Goal: Task Accomplishment & Management: Use online tool/utility

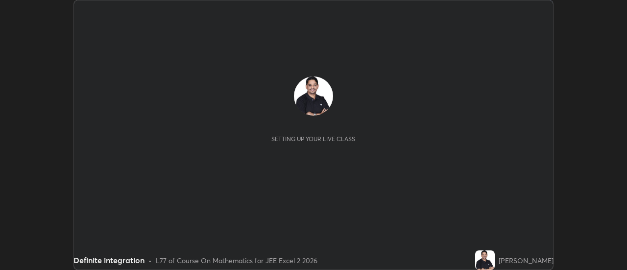
scroll to position [270, 627]
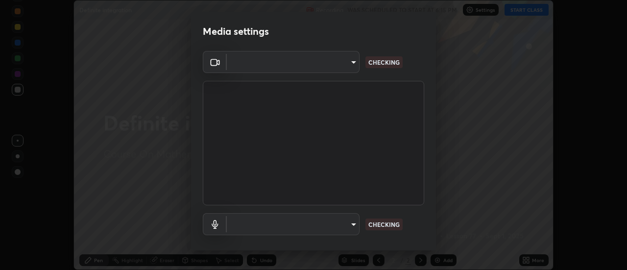
type input "33f9b0b3c76116fb221a8d1b7963ccaa76fc3f0460e9dfa89762a06687566130"
click at [351, 227] on body "Erase all Definite integration Recording WAS SCHEDULED TO START AT 6:15 PM Sett…" at bounding box center [313, 135] width 627 height 270
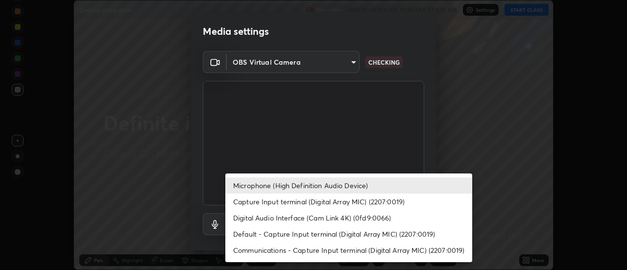
click at [279, 202] on li "Capture Input terminal (Digital Array MIC) (2207:0019)" at bounding box center [348, 201] width 247 height 16
type input "c108fdeab486e2332c411265d8f9d2538446243bcce08c09e2415cdf0ebf6310"
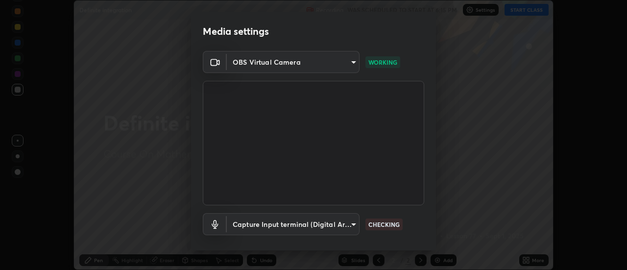
click at [349, 222] on body "Erase all Definite integration Recording WAS SCHEDULED TO START AT 6:15 PM Sett…" at bounding box center [313, 135] width 627 height 270
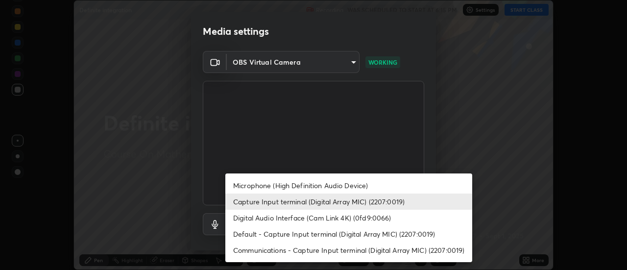
click at [458, 138] on div at bounding box center [313, 135] width 627 height 270
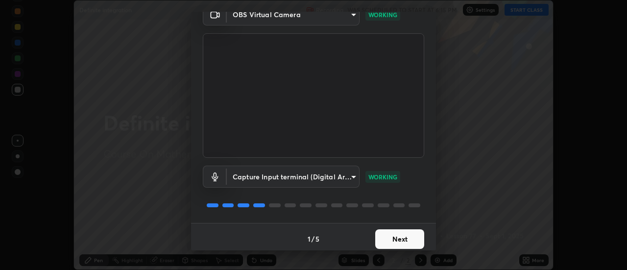
scroll to position [51, 0]
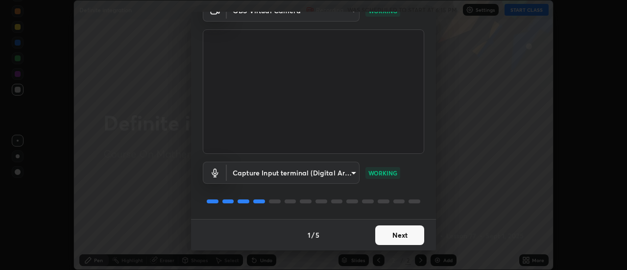
click at [403, 238] on button "Next" at bounding box center [399, 235] width 49 height 20
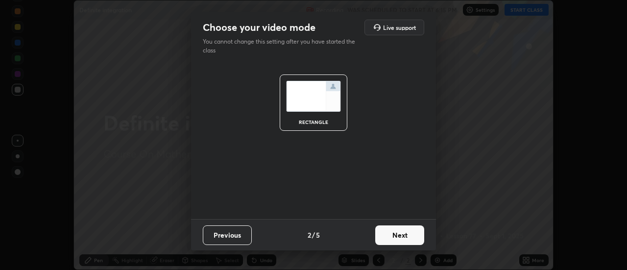
scroll to position [0, 0]
click at [405, 239] on button "Next" at bounding box center [399, 235] width 49 height 20
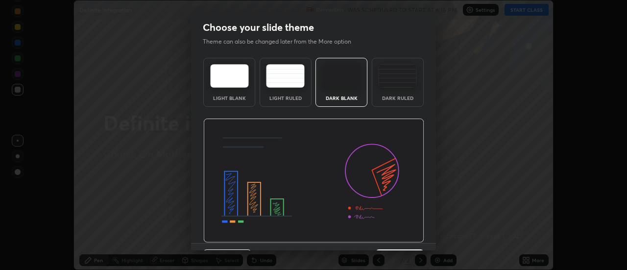
click at [404, 239] on img at bounding box center [313, 181] width 221 height 124
click at [436, 243] on div "Choose your slide theme Theme can also be changed later from the More option Li…" at bounding box center [313, 135] width 627 height 270
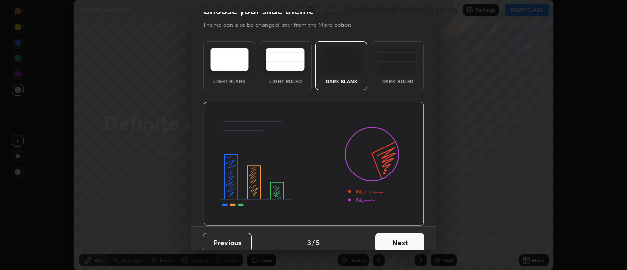
scroll to position [24, 0]
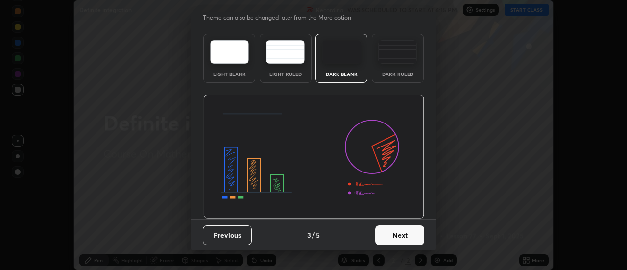
click at [404, 236] on button "Next" at bounding box center [399, 235] width 49 height 20
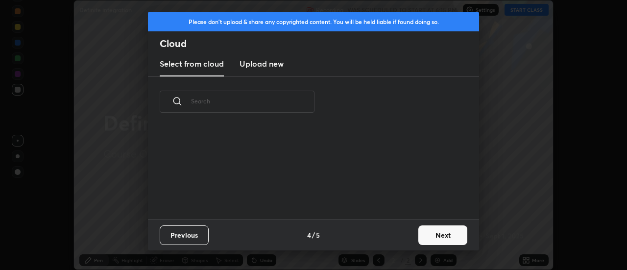
scroll to position [92, 314]
click at [427, 236] on button "Next" at bounding box center [442, 235] width 49 height 20
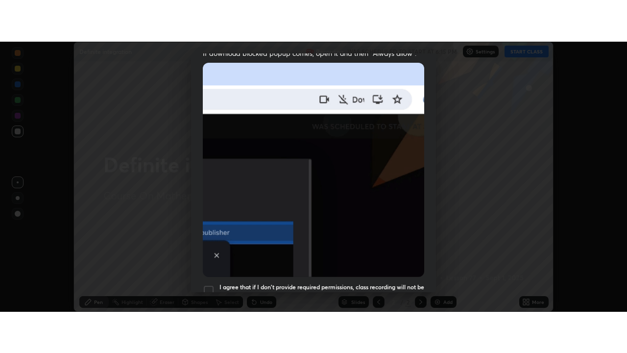
scroll to position [251, 0]
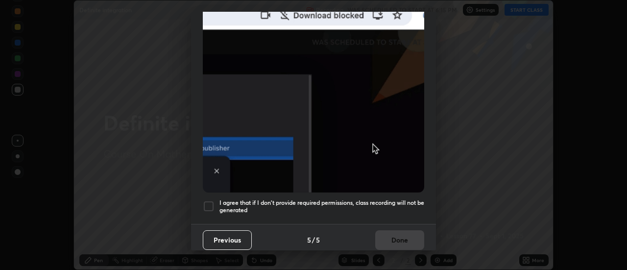
click at [210, 202] on div at bounding box center [209, 206] width 12 height 12
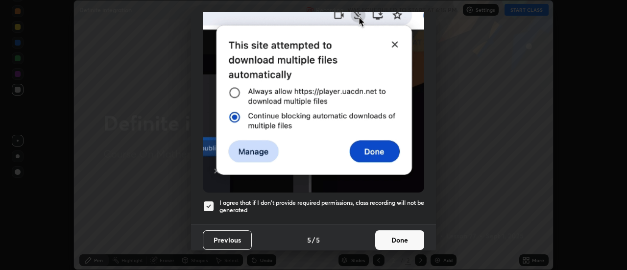
click at [398, 237] on button "Done" at bounding box center [399, 240] width 49 height 20
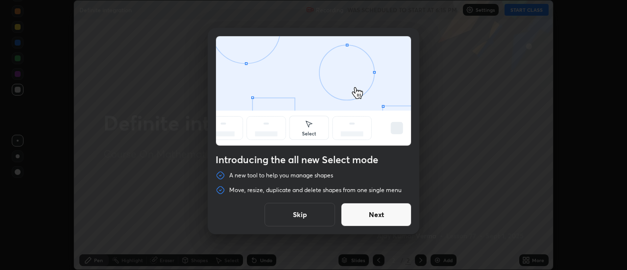
click at [372, 215] on button "Next" at bounding box center [376, 215] width 71 height 24
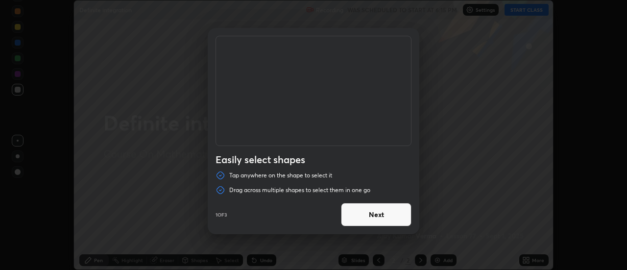
click at [372, 219] on button "Next" at bounding box center [376, 215] width 71 height 24
click at [375, 221] on button "Next" at bounding box center [376, 215] width 71 height 24
click at [390, 218] on button "Done" at bounding box center [376, 215] width 71 height 24
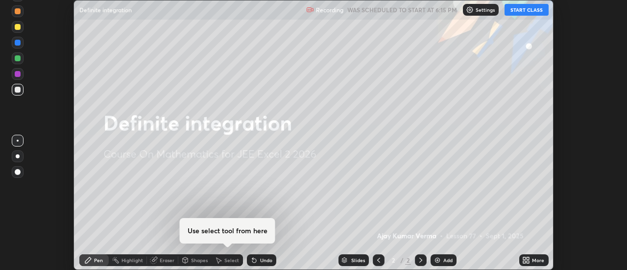
click at [521, 9] on button "START CLASS" at bounding box center [526, 10] width 44 height 12
click at [525, 259] on icon at bounding box center [524, 258] width 2 height 2
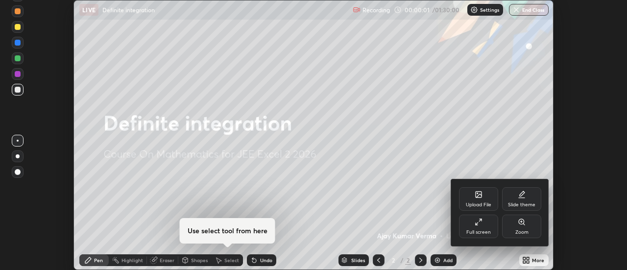
click at [481, 223] on icon at bounding box center [479, 222] width 8 height 8
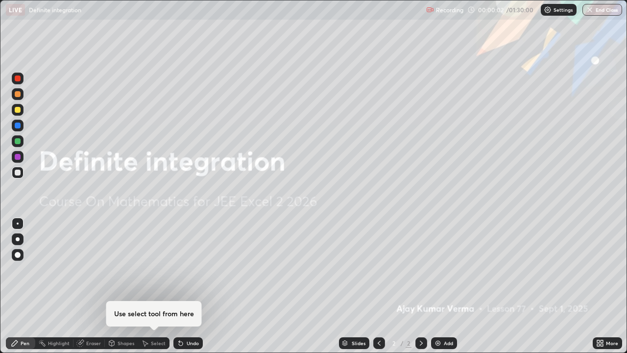
scroll to position [353, 627]
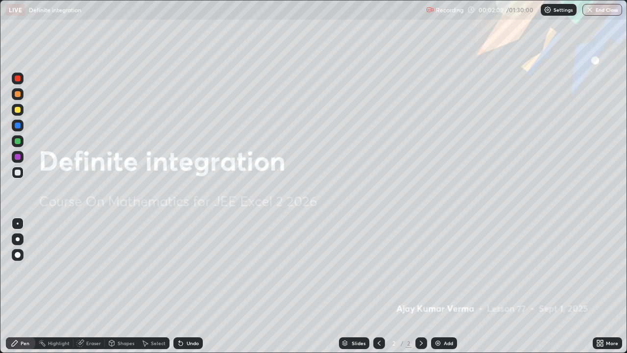
click at [432, 269] on div "Add" at bounding box center [444, 343] width 26 height 12
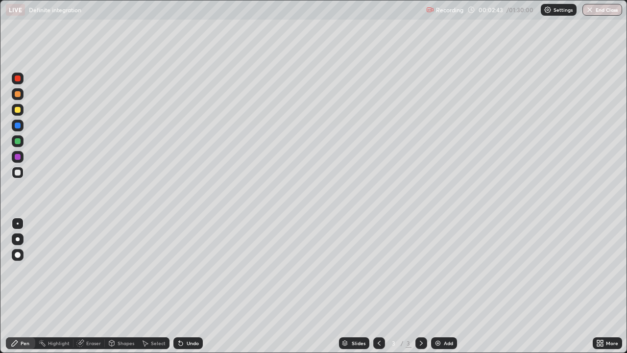
click at [17, 93] on div at bounding box center [18, 94] width 6 height 6
click at [22, 113] on div at bounding box center [18, 110] width 12 height 12
click at [17, 94] on div at bounding box center [18, 94] width 6 height 6
click at [88, 269] on div "Eraser" at bounding box center [88, 343] width 31 height 12
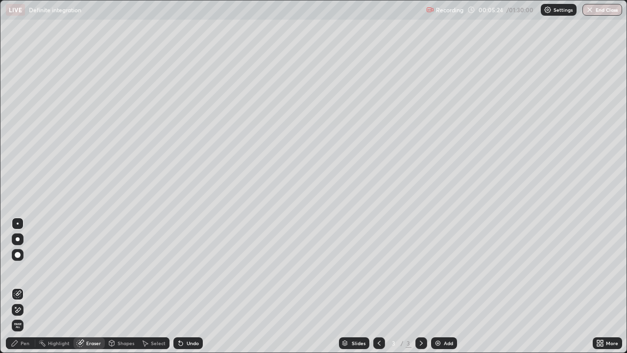
click at [21, 269] on div "Pen" at bounding box center [25, 342] width 9 height 5
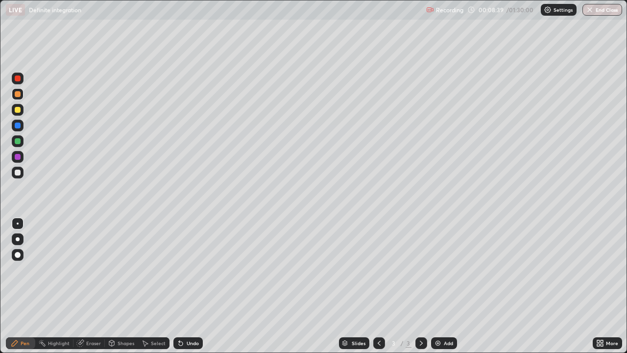
click at [420, 269] on icon at bounding box center [421, 343] width 8 height 8
click at [436, 269] on img at bounding box center [438, 343] width 8 height 8
click at [19, 93] on div at bounding box center [18, 94] width 6 height 6
click at [94, 269] on div "Eraser" at bounding box center [93, 342] width 15 height 5
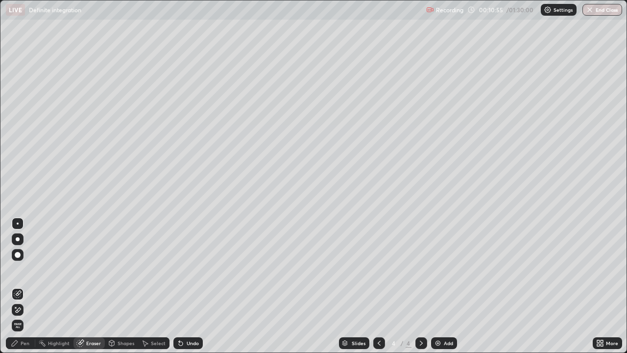
click at [24, 269] on div "Pen" at bounding box center [20, 343] width 29 height 12
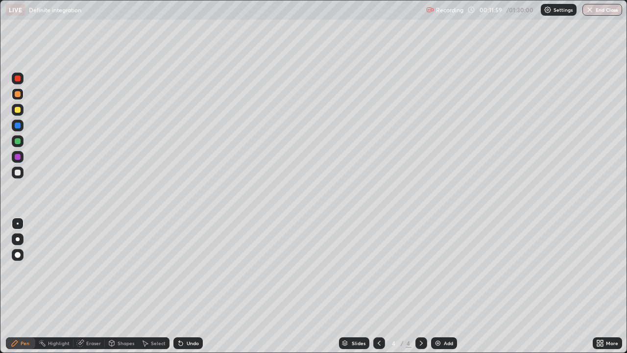
click at [17, 108] on div at bounding box center [18, 110] width 6 height 6
click at [17, 171] on div at bounding box center [18, 172] width 6 height 6
click at [438, 269] on img at bounding box center [438, 343] width 8 height 8
click at [18, 110] on div at bounding box center [18, 110] width 6 height 6
click at [377, 269] on icon at bounding box center [379, 343] width 8 height 8
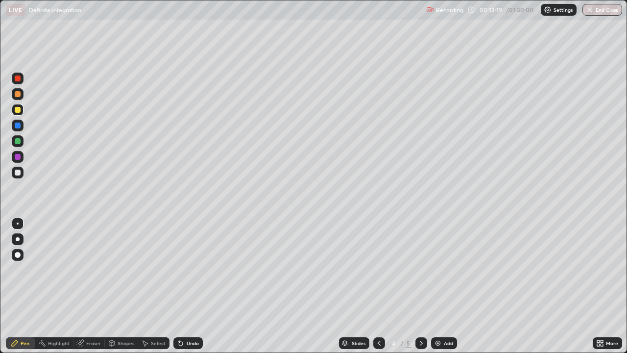
click at [421, 269] on icon at bounding box center [421, 343] width 8 height 8
click at [420, 269] on div at bounding box center [421, 343] width 12 height 12
click at [438, 269] on div "Add" at bounding box center [444, 343] width 26 height 12
click at [18, 95] on div at bounding box center [18, 94] width 6 height 6
click at [91, 269] on div "Eraser" at bounding box center [93, 342] width 15 height 5
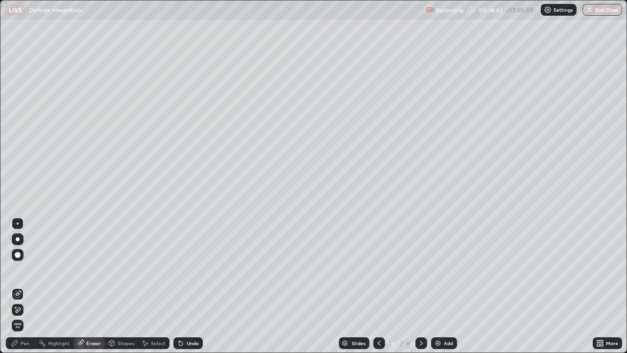
click at [24, 269] on div "Pen" at bounding box center [25, 342] width 9 height 5
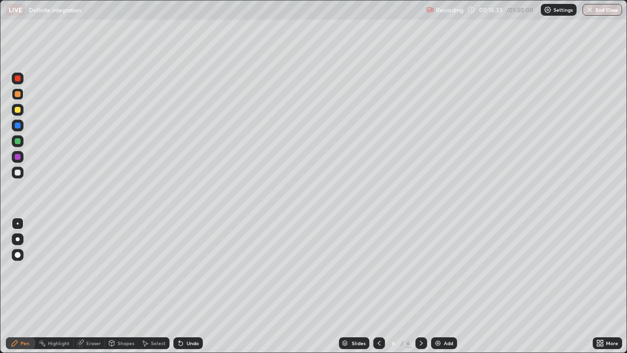
click at [93, 269] on div "Eraser" at bounding box center [88, 343] width 31 height 12
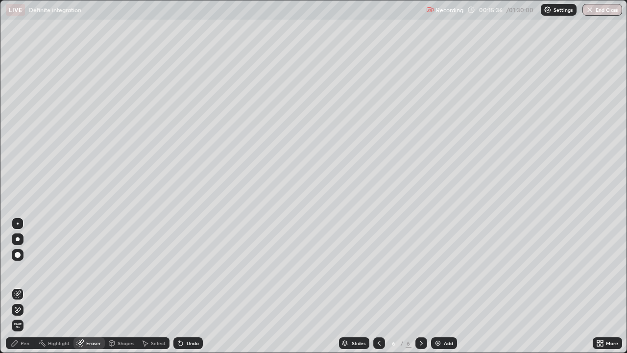
click at [27, 269] on div "Pen" at bounding box center [25, 342] width 9 height 5
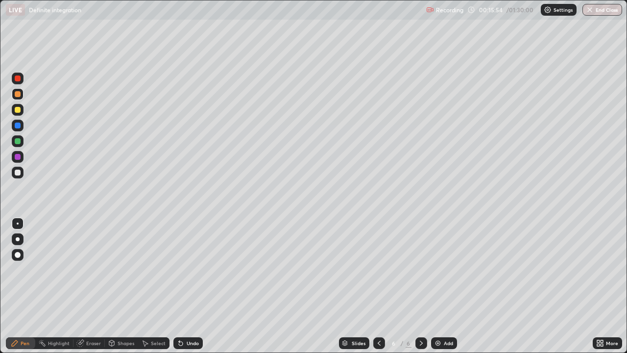
click at [96, 269] on div "Eraser" at bounding box center [93, 342] width 15 height 5
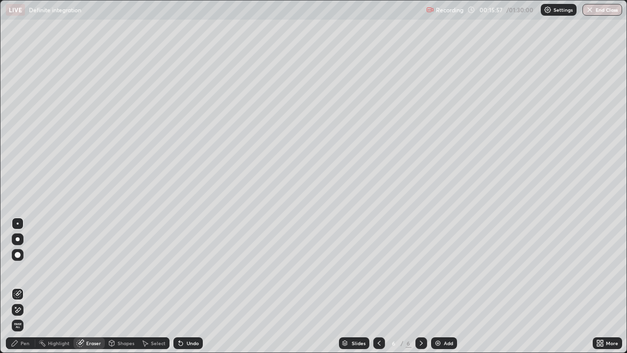
click at [30, 269] on div "Pen" at bounding box center [20, 343] width 29 height 12
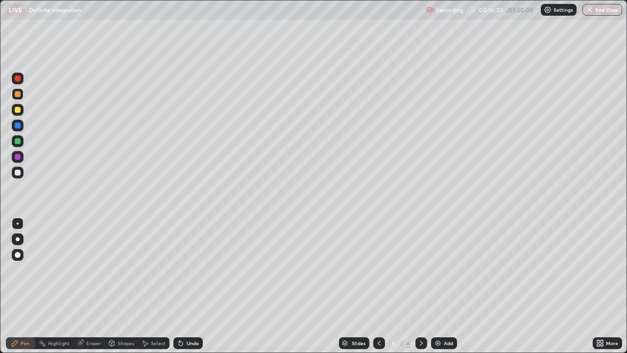
click at [438, 269] on img at bounding box center [438, 343] width 8 height 8
click at [378, 269] on icon at bounding box center [379, 343] width 8 height 8
click at [420, 269] on icon at bounding box center [421, 343] width 8 height 8
click at [378, 269] on icon at bounding box center [379, 343] width 8 height 8
click at [420, 269] on icon at bounding box center [421, 343] width 8 height 8
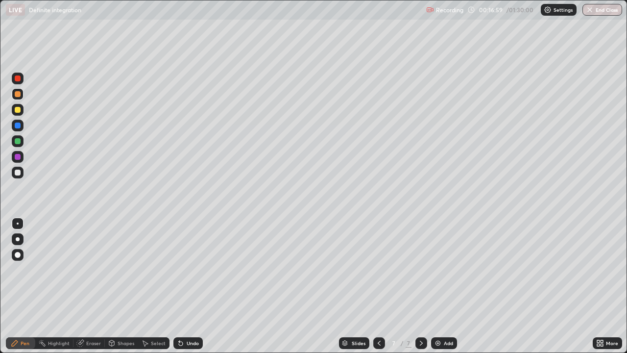
click at [376, 269] on icon at bounding box center [379, 343] width 8 height 8
click at [418, 269] on icon at bounding box center [421, 343] width 8 height 8
click at [378, 269] on icon at bounding box center [379, 343] width 8 height 8
click at [420, 269] on icon at bounding box center [421, 343] width 8 height 8
click at [434, 269] on img at bounding box center [438, 343] width 8 height 8
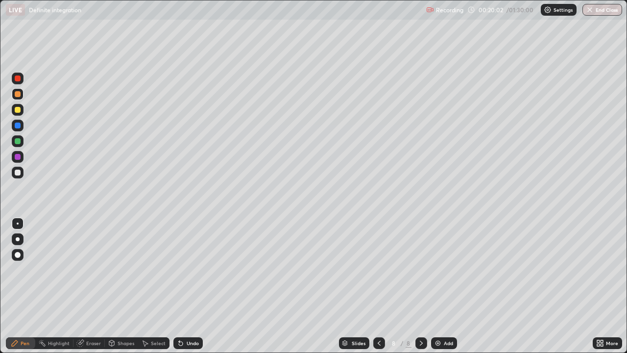
click at [16, 109] on div at bounding box center [18, 110] width 6 height 6
click at [420, 269] on icon at bounding box center [421, 343] width 8 height 8
click at [438, 269] on img at bounding box center [438, 343] width 8 height 8
click at [93, 269] on div "Eraser" at bounding box center [93, 342] width 15 height 5
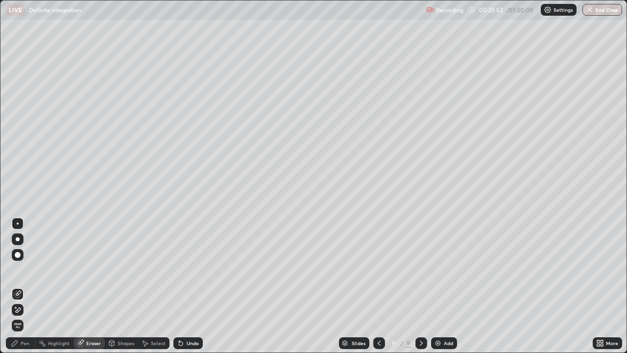
click at [25, 269] on div "Pen" at bounding box center [25, 342] width 9 height 5
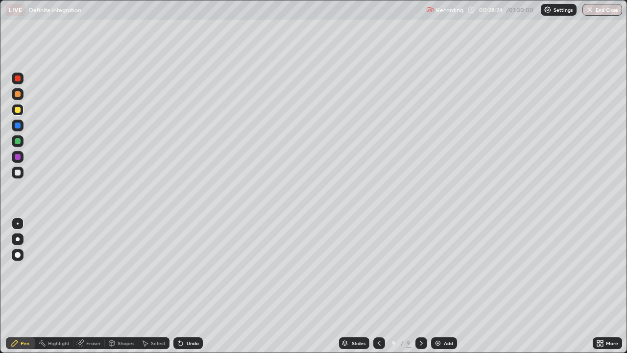
click at [421, 269] on div at bounding box center [421, 343] width 12 height 12
click at [434, 269] on img at bounding box center [438, 343] width 8 height 8
click at [19, 94] on div at bounding box center [18, 94] width 6 height 6
click at [18, 110] on div at bounding box center [18, 110] width 6 height 6
click at [19, 125] on div at bounding box center [18, 125] width 6 height 6
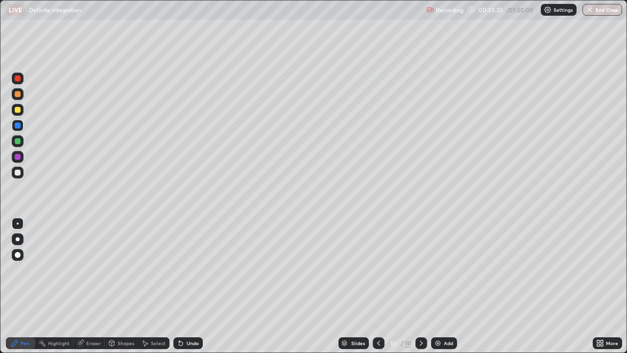
click at [438, 269] on img at bounding box center [438, 343] width 8 height 8
click at [19, 111] on div at bounding box center [18, 110] width 6 height 6
click at [95, 269] on div "Eraser" at bounding box center [93, 342] width 15 height 5
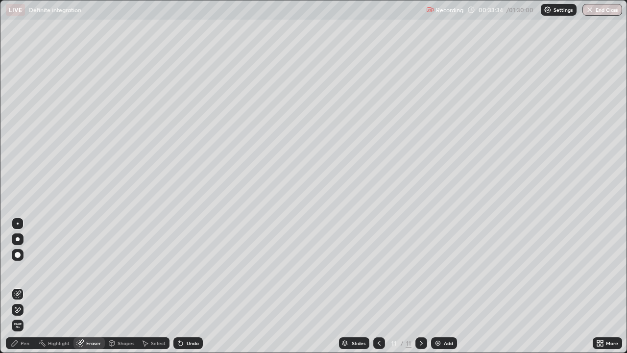
click at [24, 269] on div "Pen" at bounding box center [25, 342] width 9 height 5
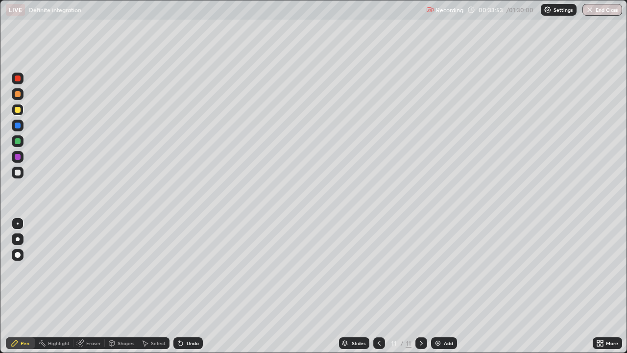
click at [17, 95] on div at bounding box center [18, 94] width 6 height 6
click at [18, 108] on div at bounding box center [18, 110] width 6 height 6
click at [15, 124] on div at bounding box center [18, 125] width 6 height 6
click at [16, 158] on div at bounding box center [18, 157] width 6 height 6
click at [16, 111] on div at bounding box center [18, 110] width 6 height 6
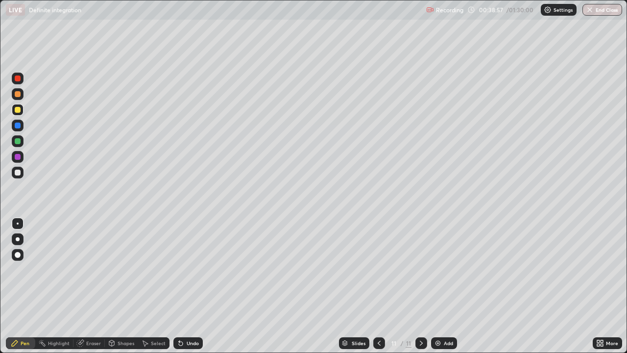
click at [18, 171] on div at bounding box center [18, 172] width 6 height 6
click at [436, 269] on img at bounding box center [438, 343] width 8 height 8
click at [17, 108] on div at bounding box center [18, 110] width 6 height 6
click at [19, 173] on div at bounding box center [18, 172] width 6 height 6
click at [17, 143] on div at bounding box center [18, 141] width 6 height 6
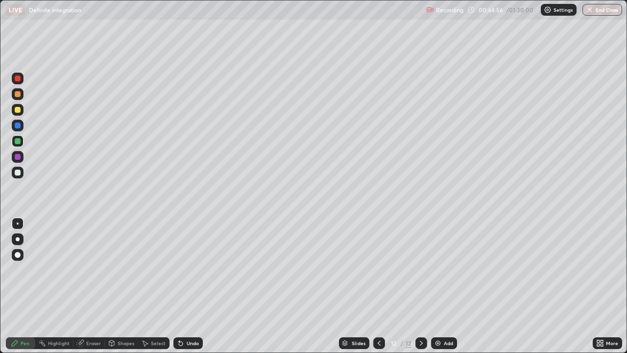
click at [420, 269] on icon at bounding box center [421, 343] width 8 height 8
click at [438, 269] on img at bounding box center [438, 343] width 8 height 8
click at [19, 94] on div at bounding box center [18, 94] width 6 height 6
click at [421, 269] on icon at bounding box center [421, 343] width 8 height 8
click at [436, 269] on img at bounding box center [438, 343] width 8 height 8
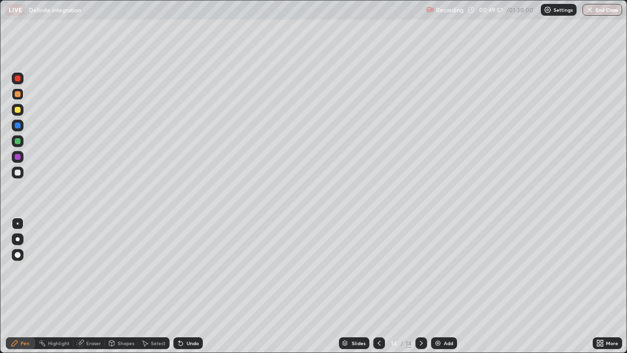
click at [18, 104] on div at bounding box center [18, 110] width 12 height 12
click at [18, 93] on div at bounding box center [18, 94] width 6 height 6
click at [17, 126] on div at bounding box center [18, 125] width 6 height 6
click at [19, 143] on div at bounding box center [18, 141] width 6 height 6
click at [15, 127] on div at bounding box center [18, 125] width 6 height 6
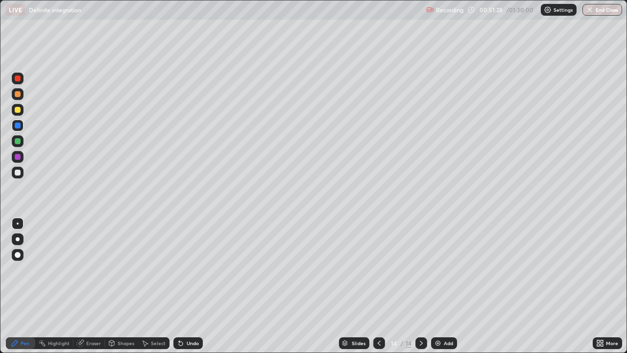
click at [20, 109] on div at bounding box center [18, 110] width 6 height 6
click at [18, 172] on div at bounding box center [18, 172] width 6 height 6
click at [419, 269] on icon at bounding box center [421, 343] width 8 height 8
click at [436, 269] on img at bounding box center [438, 343] width 8 height 8
click at [18, 109] on div at bounding box center [18, 110] width 6 height 6
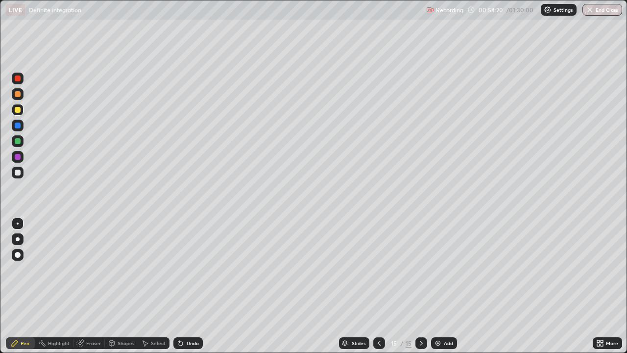
click at [20, 95] on div at bounding box center [18, 94] width 6 height 6
click at [18, 154] on div at bounding box center [18, 157] width 6 height 6
click at [18, 142] on div at bounding box center [18, 141] width 6 height 6
click at [18, 173] on div at bounding box center [18, 172] width 6 height 6
click at [20, 109] on div at bounding box center [18, 110] width 6 height 6
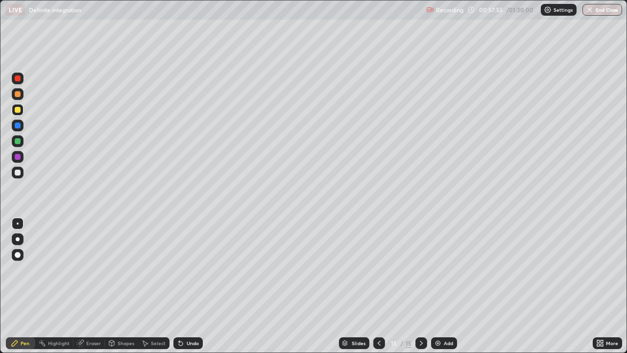
click at [420, 269] on icon at bounding box center [421, 343] width 8 height 8
click at [440, 269] on img at bounding box center [438, 343] width 8 height 8
click at [19, 124] on div at bounding box center [18, 125] width 6 height 6
click at [420, 269] on div at bounding box center [421, 343] width 12 height 12
click at [19, 159] on div at bounding box center [18, 157] width 6 height 6
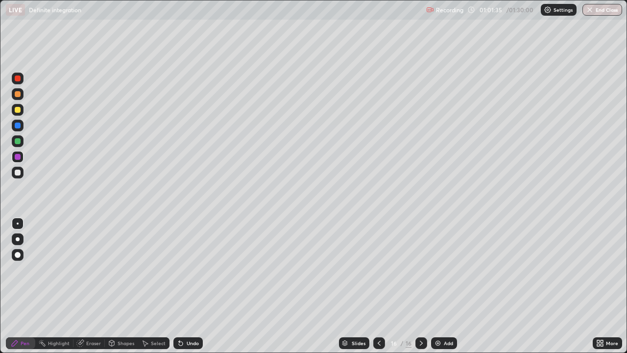
click at [90, 269] on div "Eraser" at bounding box center [93, 342] width 15 height 5
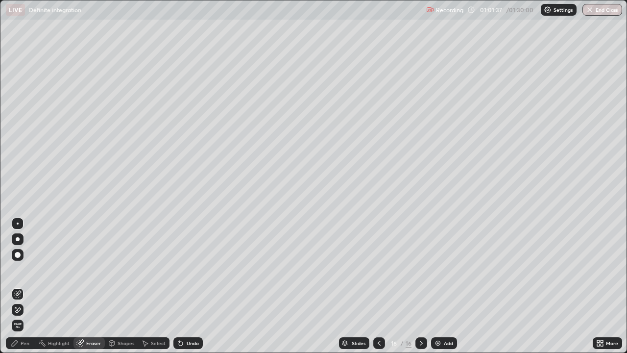
click at [21, 269] on div "Pen" at bounding box center [20, 343] width 29 height 12
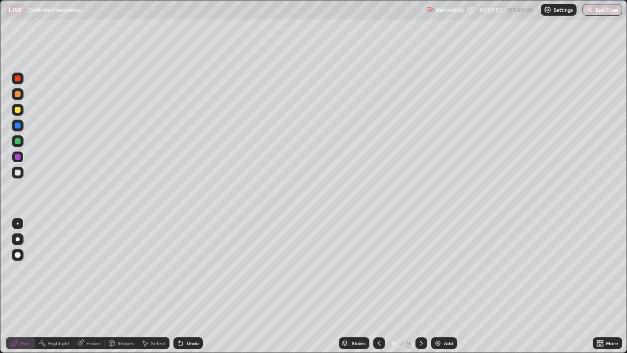
click at [437, 269] on img at bounding box center [438, 343] width 8 height 8
click at [379, 269] on icon at bounding box center [379, 343] width 8 height 8
click at [20, 171] on div at bounding box center [18, 172] width 6 height 6
click at [419, 269] on div at bounding box center [421, 343] width 12 height 20
click at [379, 269] on icon at bounding box center [379, 342] width 3 height 5
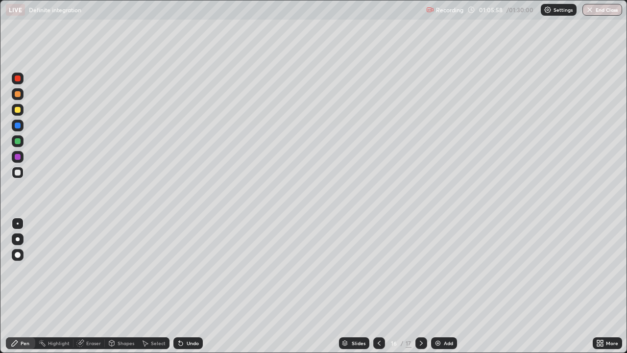
click at [420, 269] on icon at bounding box center [421, 343] width 8 height 8
click at [95, 269] on div "Eraser" at bounding box center [93, 342] width 15 height 5
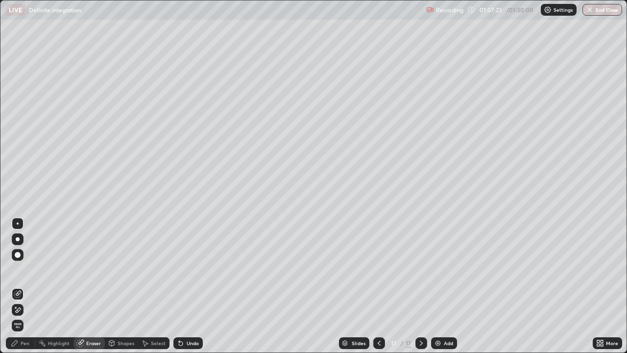
click at [29, 269] on div "Pen" at bounding box center [25, 342] width 9 height 5
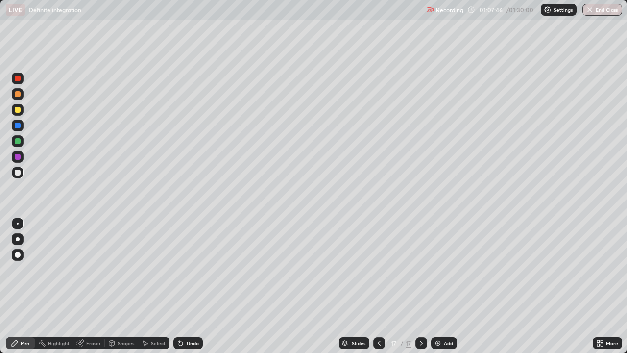
click at [18, 154] on div at bounding box center [18, 157] width 6 height 6
click at [16, 172] on div at bounding box center [18, 172] width 6 height 6
click at [16, 143] on div at bounding box center [18, 141] width 6 height 6
click at [17, 173] on div at bounding box center [18, 172] width 6 height 6
click at [17, 125] on div at bounding box center [18, 125] width 6 height 6
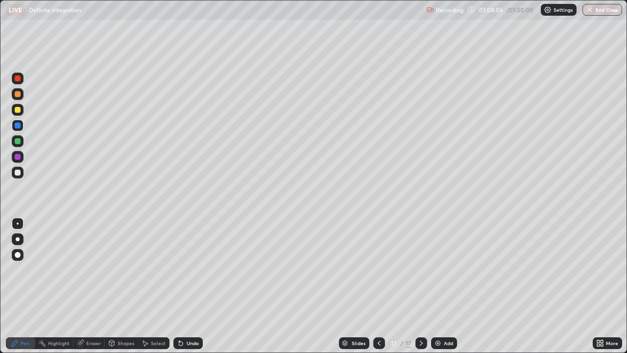
click at [17, 172] on div at bounding box center [18, 172] width 6 height 6
click at [15, 110] on div at bounding box center [18, 110] width 6 height 6
click at [420, 269] on icon at bounding box center [421, 343] width 8 height 8
click at [437, 269] on img at bounding box center [438, 343] width 8 height 8
click at [18, 94] on div at bounding box center [18, 94] width 6 height 6
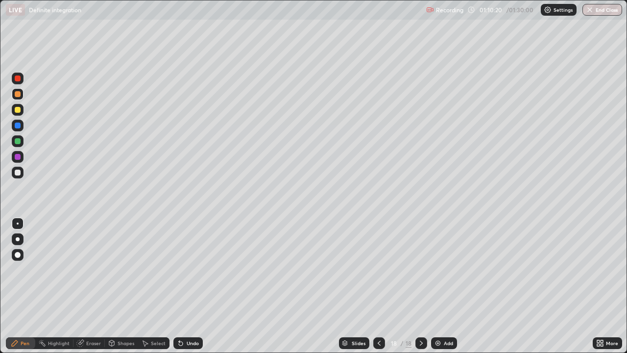
click at [18, 110] on div at bounding box center [18, 110] width 6 height 6
click at [23, 173] on div at bounding box center [18, 173] width 12 height 12
click at [420, 269] on icon at bounding box center [421, 343] width 8 height 8
click at [435, 269] on img at bounding box center [438, 343] width 8 height 8
click at [17, 94] on div at bounding box center [18, 94] width 6 height 6
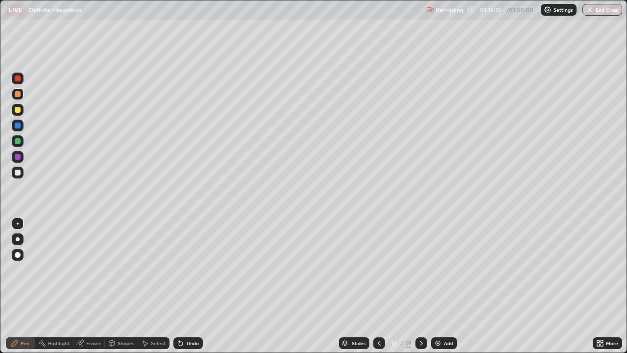
click at [93, 269] on div "Eraser" at bounding box center [93, 342] width 15 height 5
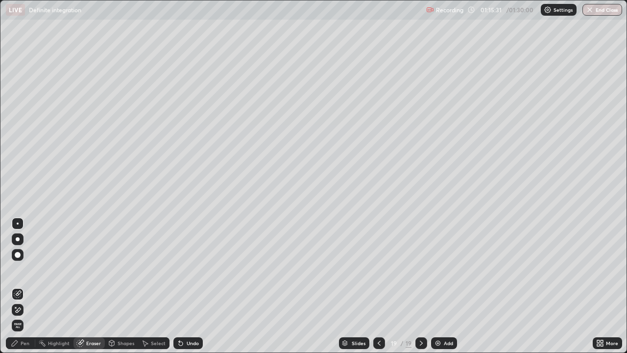
click at [24, 269] on div "Pen" at bounding box center [25, 342] width 9 height 5
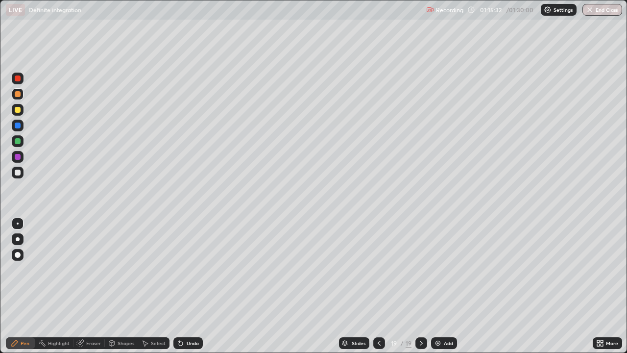
click at [17, 110] on div at bounding box center [18, 110] width 6 height 6
click at [87, 269] on div "Eraser" at bounding box center [88, 343] width 31 height 12
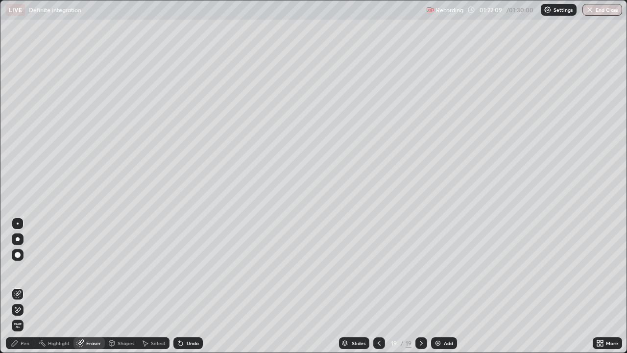
click at [601, 10] on button "End Class" at bounding box center [602, 10] width 40 height 12
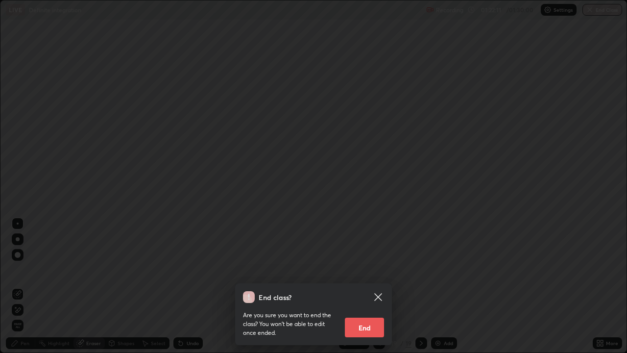
click at [367, 269] on button "End" at bounding box center [364, 327] width 39 height 20
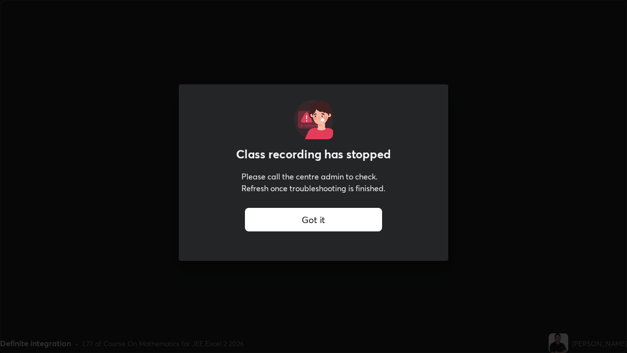
click at [84, 147] on div "Class recording has stopped Please call the centre admin to check. Refresh once…" at bounding box center [313, 176] width 627 height 353
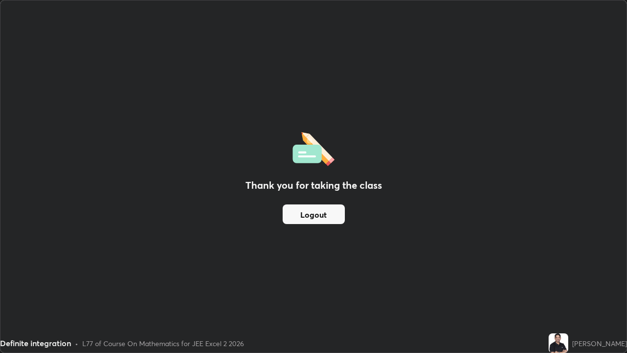
click at [304, 216] on button "Logout" at bounding box center [314, 214] width 62 height 20
